Goal: Task Accomplishment & Management: Use online tool/utility

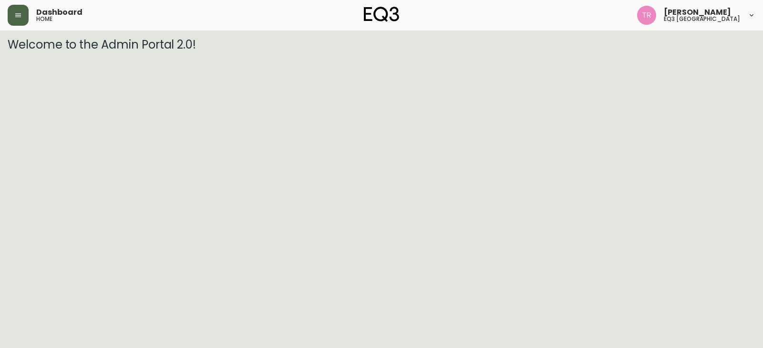
click at [19, 16] on icon "button" at bounding box center [18, 15] width 8 height 8
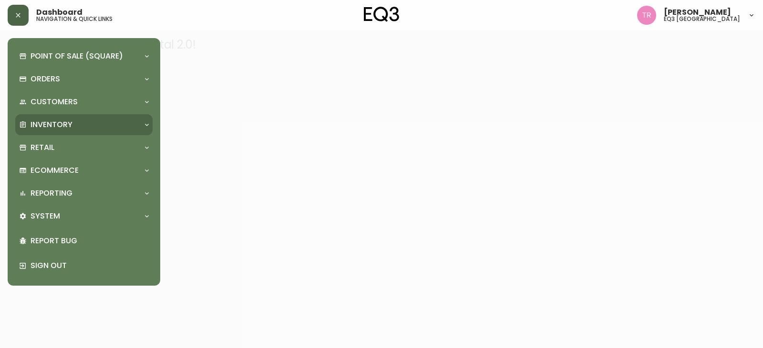
click at [58, 129] on p "Inventory" at bounding box center [52, 125] width 42 height 10
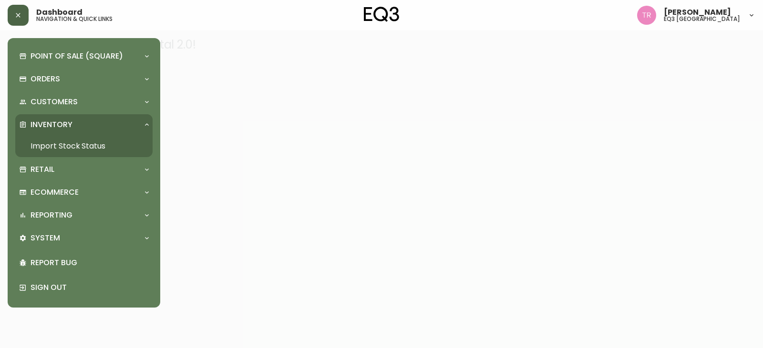
click at [58, 147] on link "Import Stock Status" at bounding box center [83, 146] width 137 height 22
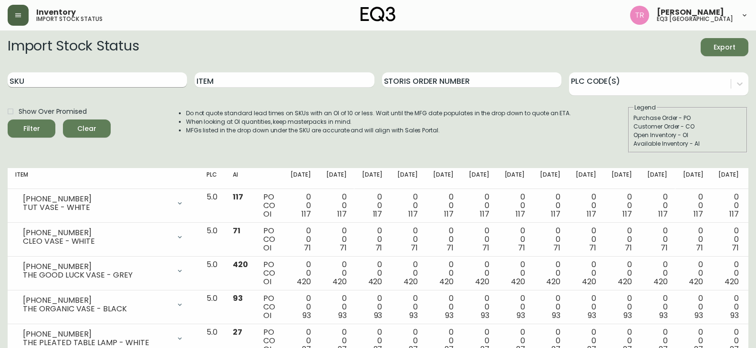
click at [54, 80] on input "SKU" at bounding box center [97, 79] width 179 height 15
paste input "3020-411-32-A"
click at [8, 120] on button "Filter" at bounding box center [32, 129] width 48 height 18
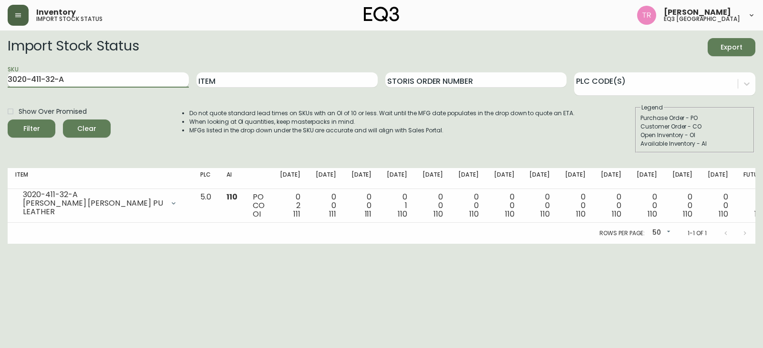
click at [79, 78] on input "3020-411-32-A" at bounding box center [98, 79] width 181 height 15
paste input "01-4-B"
type input "3020-401-4-B"
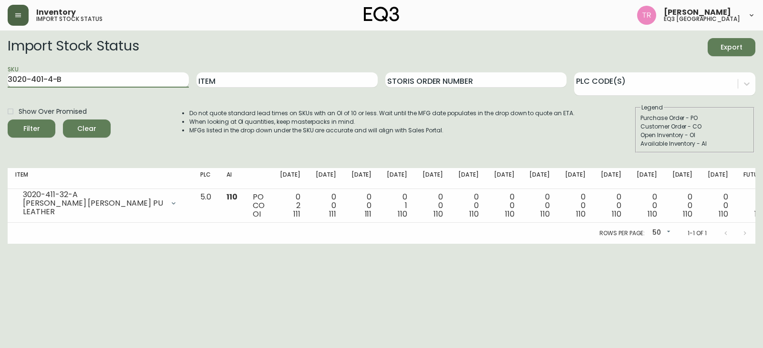
click at [8, 120] on button "Filter" at bounding box center [32, 129] width 48 height 18
